Goal: Information Seeking & Learning: Find specific fact

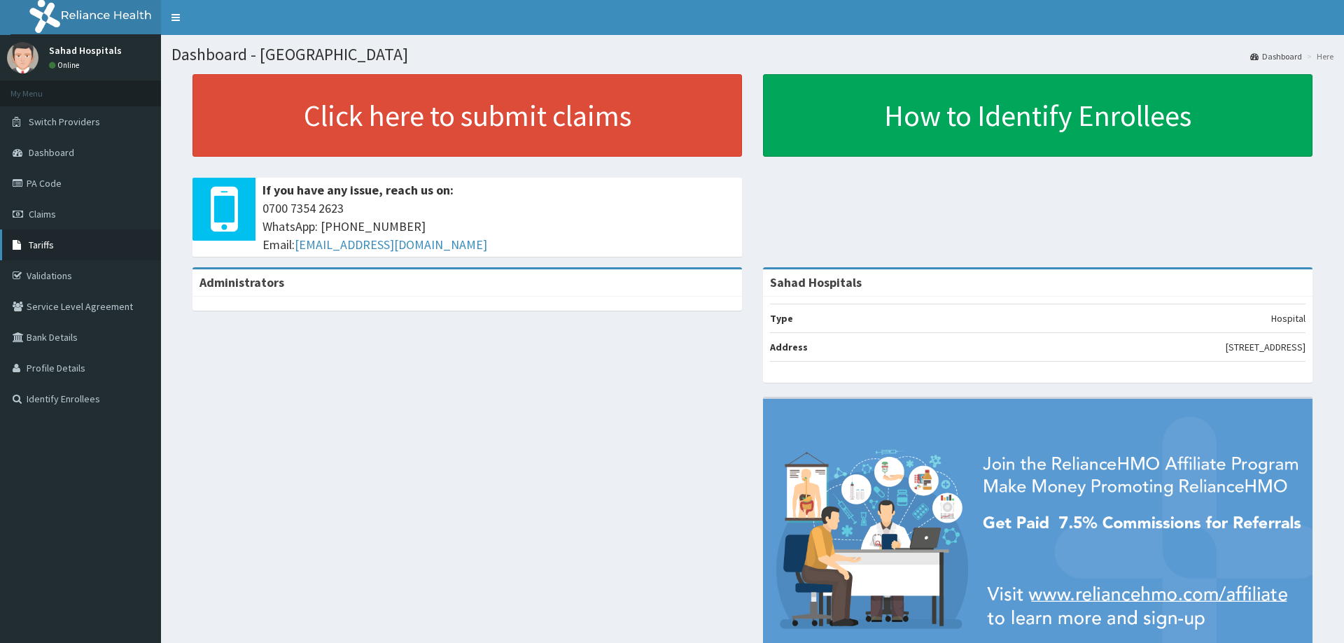
click at [65, 253] on link "Tariffs" at bounding box center [80, 245] width 161 height 31
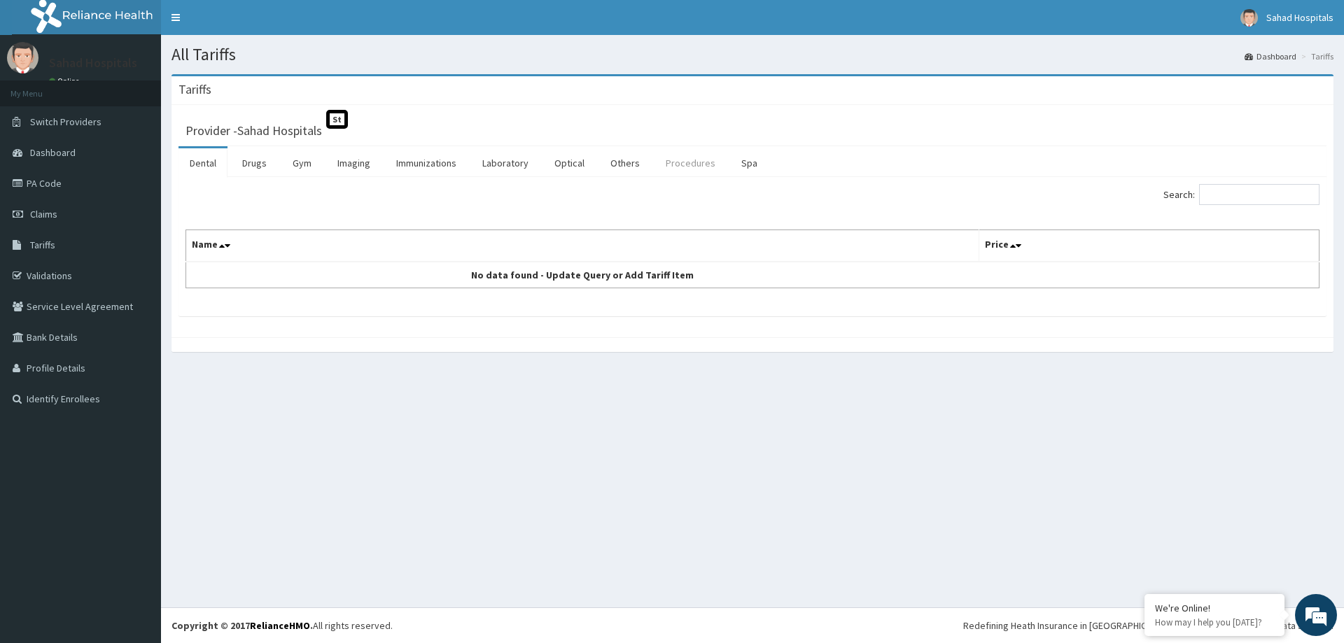
click at [678, 165] on link "Procedures" at bounding box center [691, 162] width 72 height 29
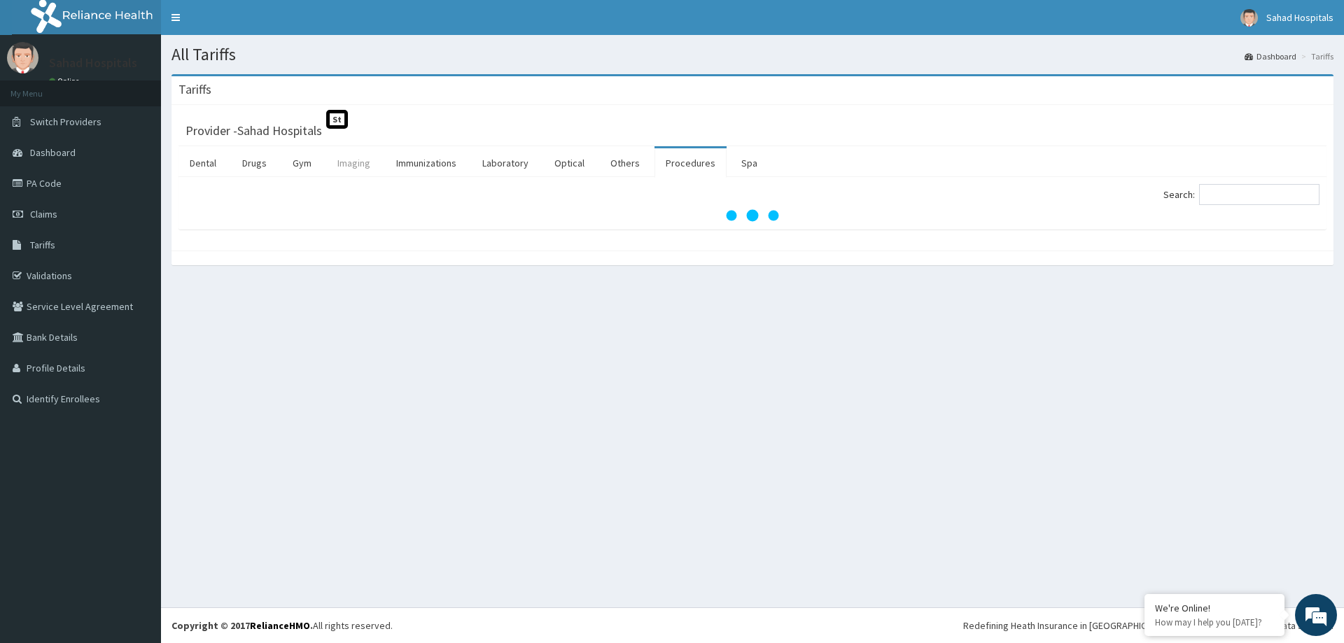
click at [356, 165] on link "Imaging" at bounding box center [353, 162] width 55 height 29
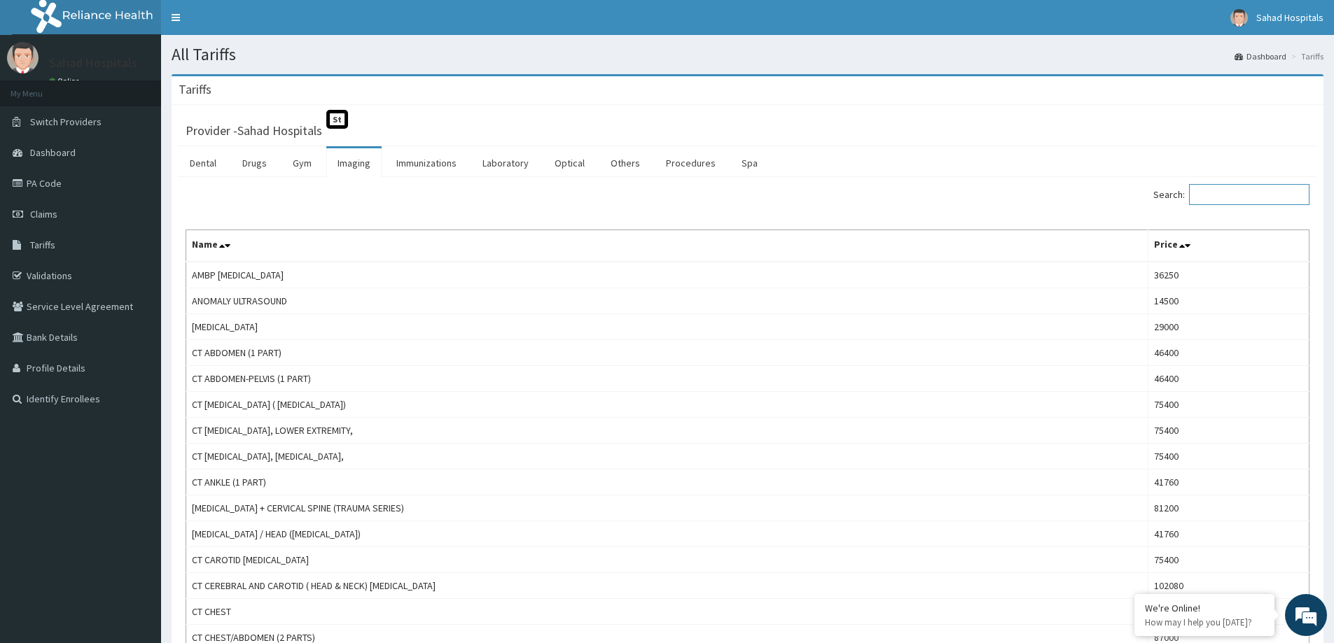
click at [1203, 202] on input "Search:" at bounding box center [1249, 194] width 120 height 21
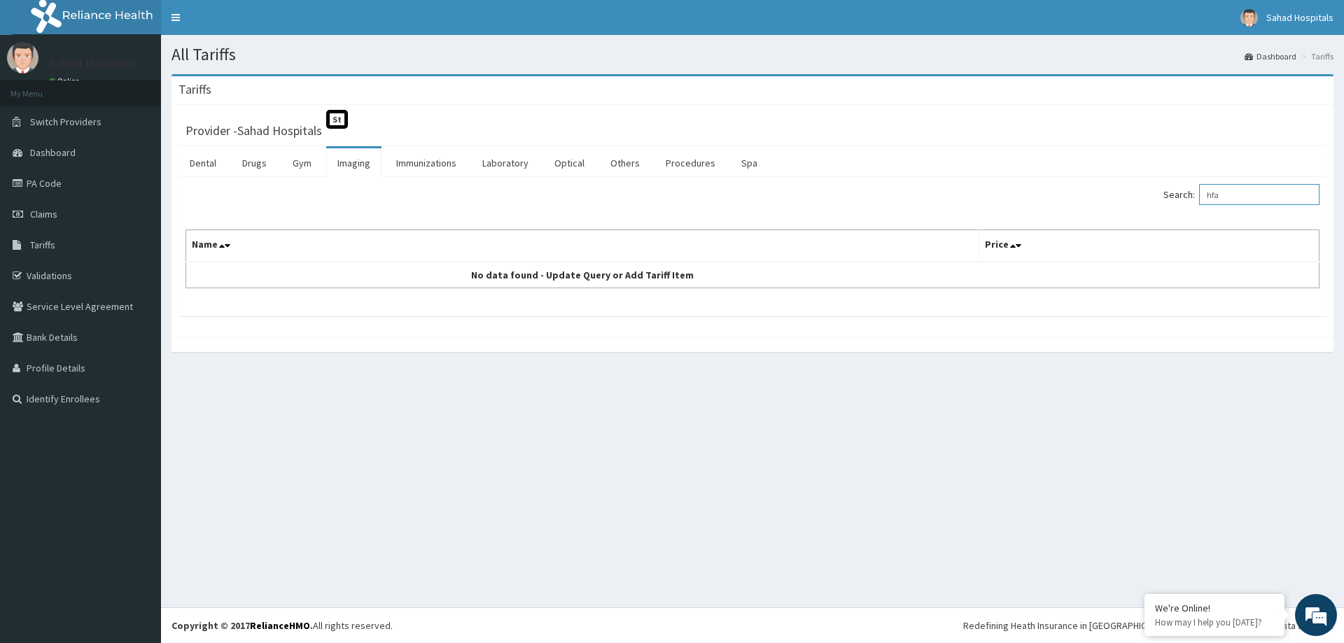
type input "hfa"
